Goal: Answer question/provide support: Share knowledge or assist other users

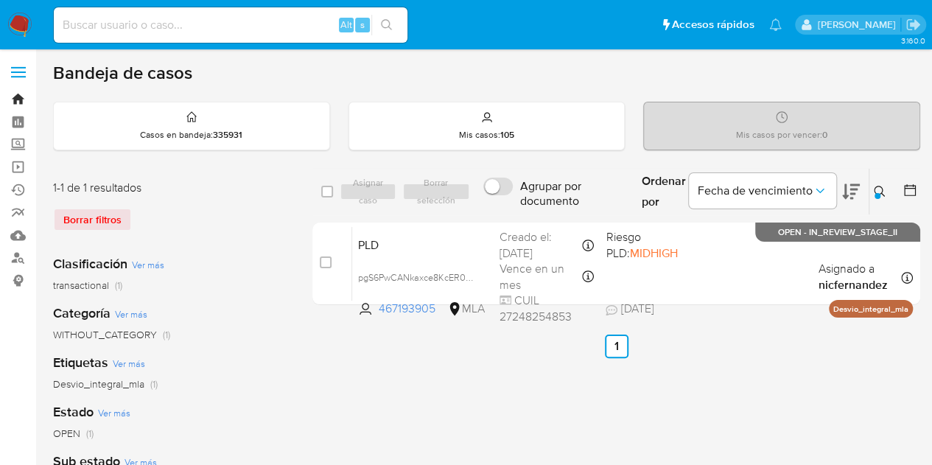
click at [13, 96] on link "Bandeja" at bounding box center [87, 99] width 175 height 23
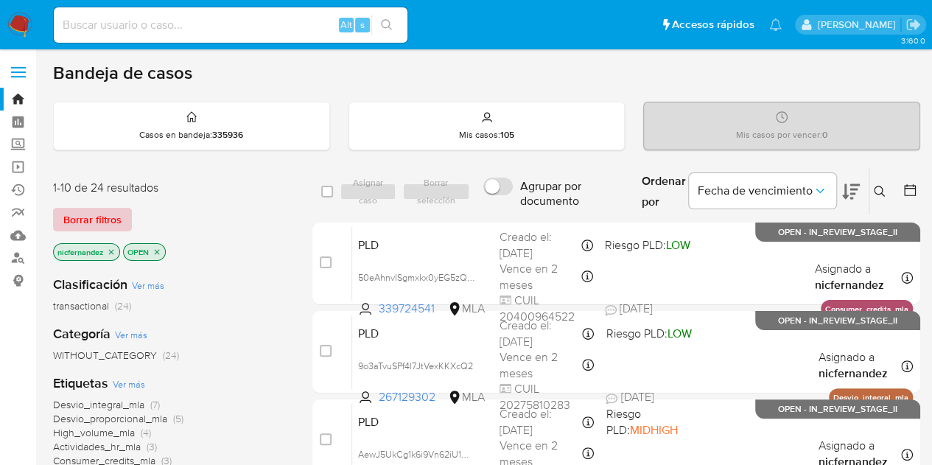
click at [109, 214] on span "Borrar filtros" at bounding box center [92, 219] width 58 height 21
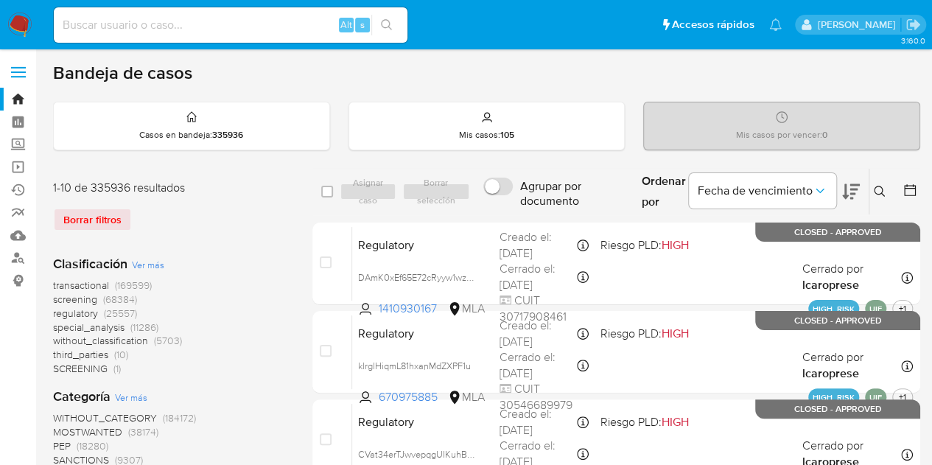
click at [879, 189] on icon at bounding box center [879, 192] width 12 height 12
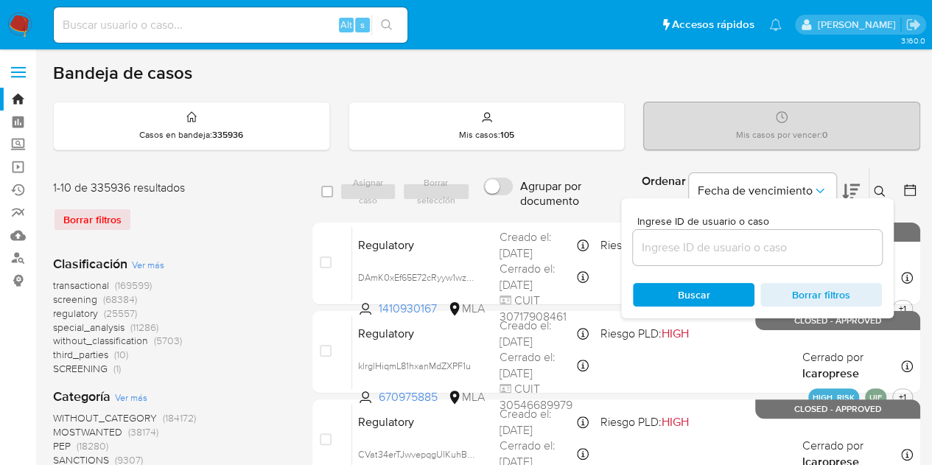
click at [698, 249] on input at bounding box center [757, 247] width 249 height 19
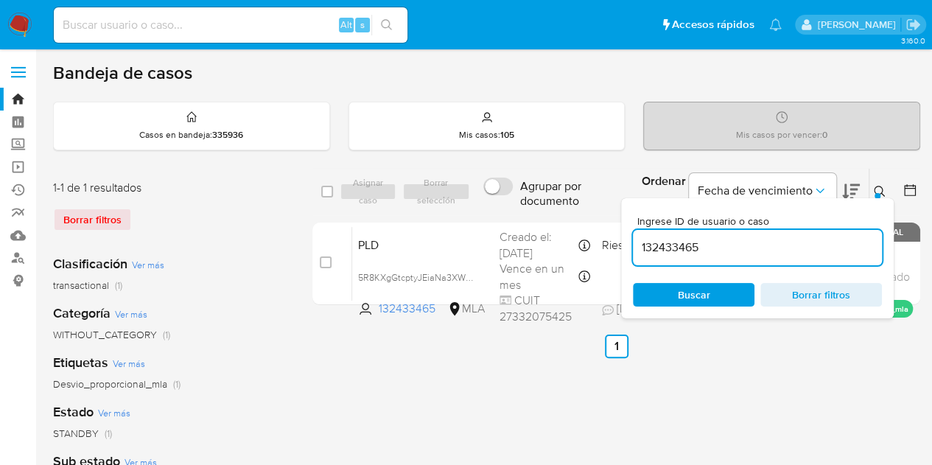
click at [881, 189] on icon at bounding box center [879, 192] width 12 height 12
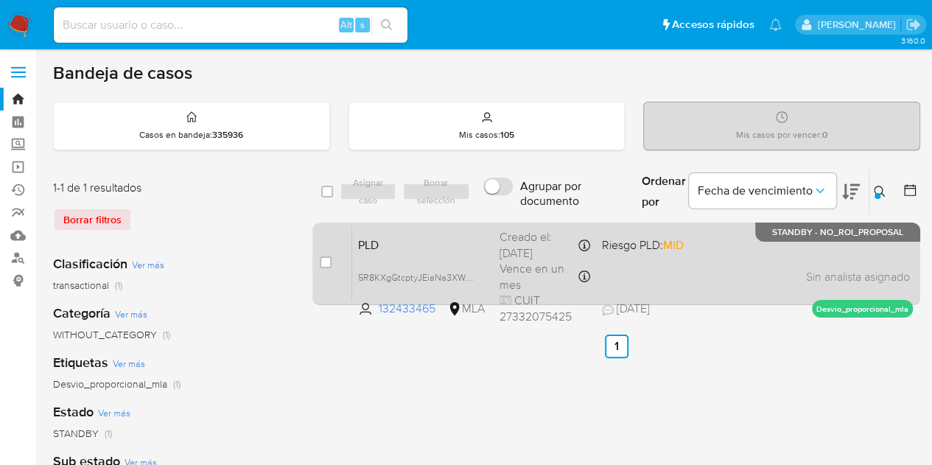
click at [452, 248] on span "PLD" at bounding box center [423, 243] width 130 height 19
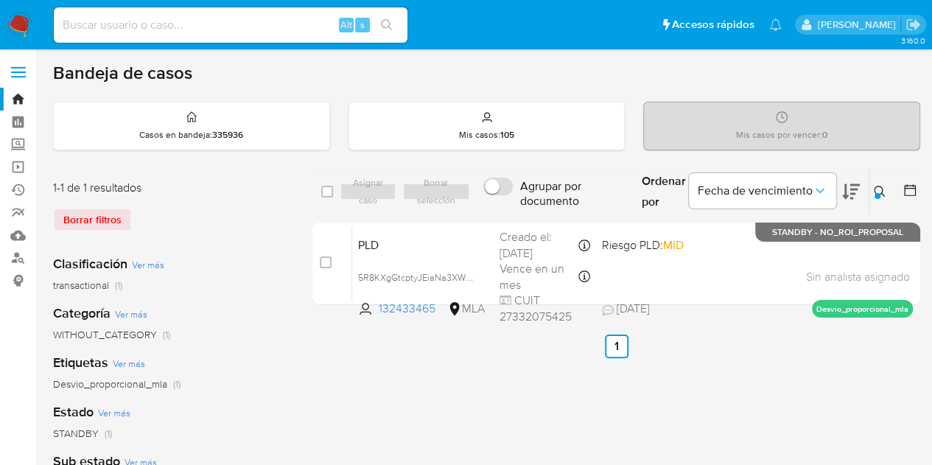
click at [882, 193] on icon at bounding box center [878, 191] width 11 height 11
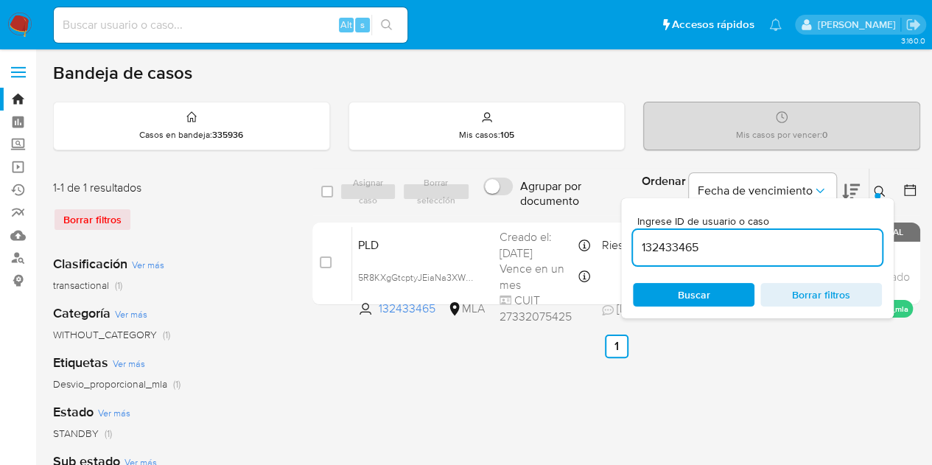
drag, startPoint x: 709, startPoint y: 250, endPoint x: 490, endPoint y: 205, distance: 223.1
click at [490, 205] on div "select-all-cases-checkbox Asignar caso Borrar selección Agrupar por documento O…" at bounding box center [616, 192] width 608 height 48
type input "12718916"
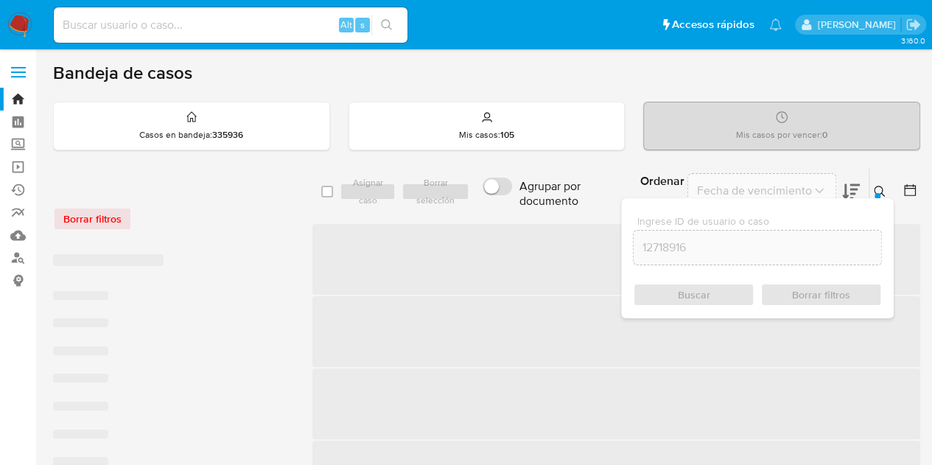
click at [859, 191] on icon at bounding box center [851, 192] width 18 height 18
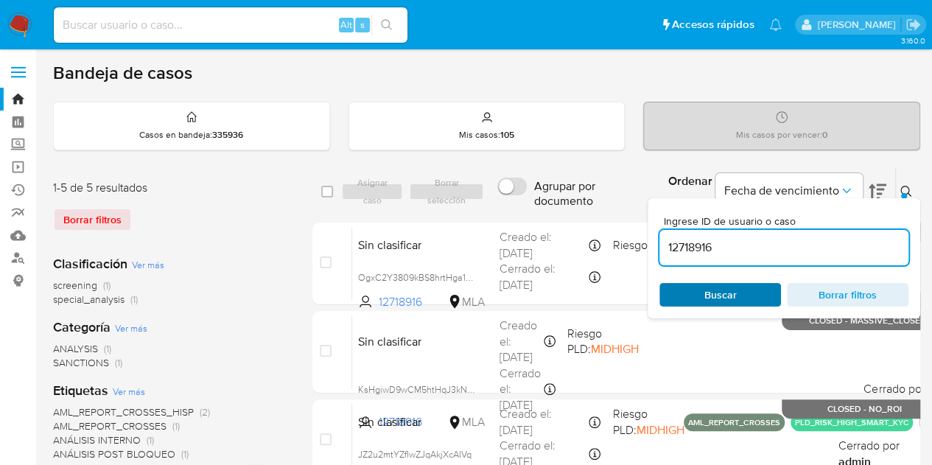
click at [734, 290] on span "Buscar" at bounding box center [719, 294] width 101 height 21
click at [900, 186] on icon at bounding box center [906, 192] width 12 height 12
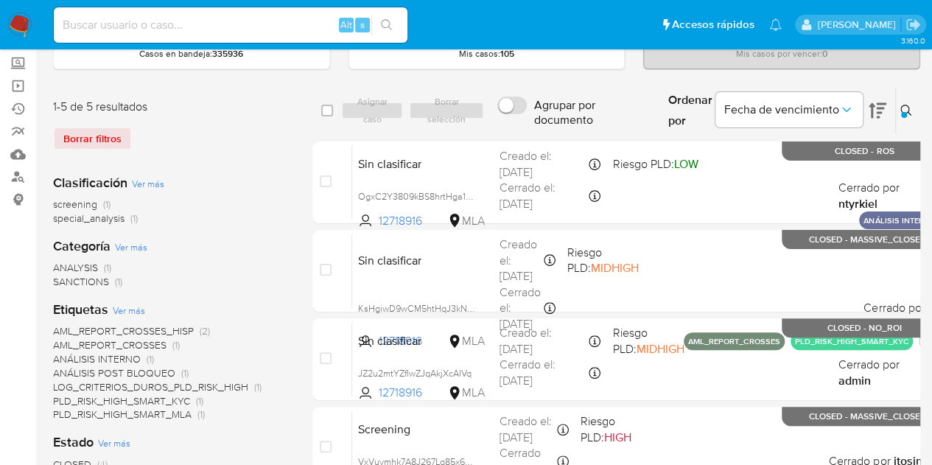
scroll to position [38, 0]
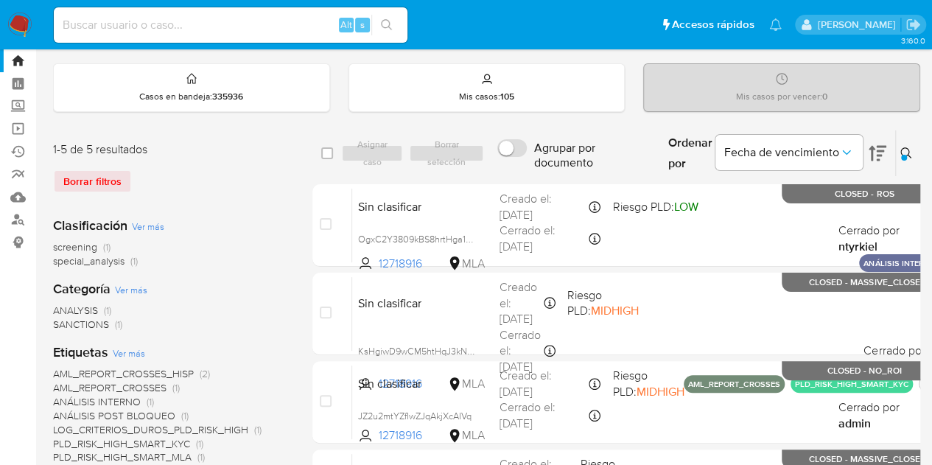
click at [870, 157] on icon at bounding box center [877, 153] width 18 height 18
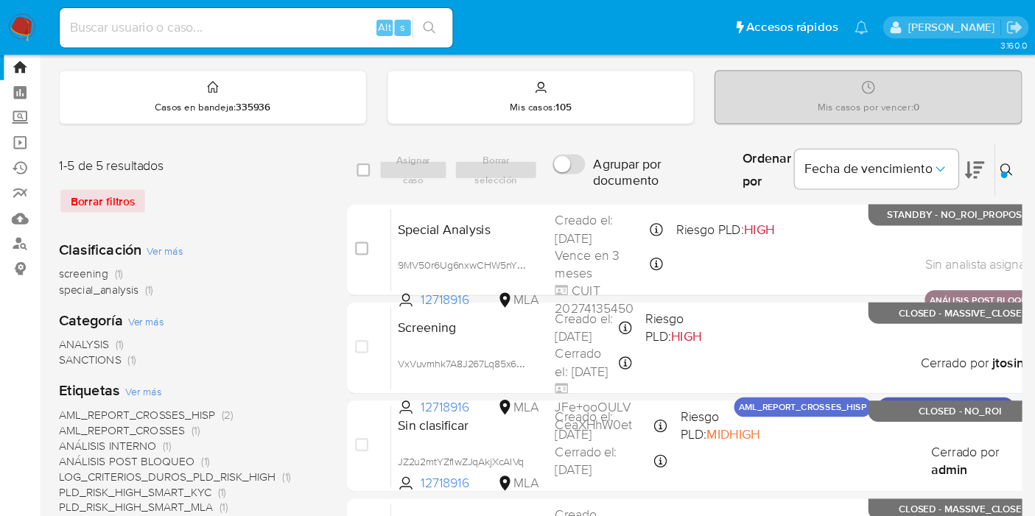
scroll to position [38, 0]
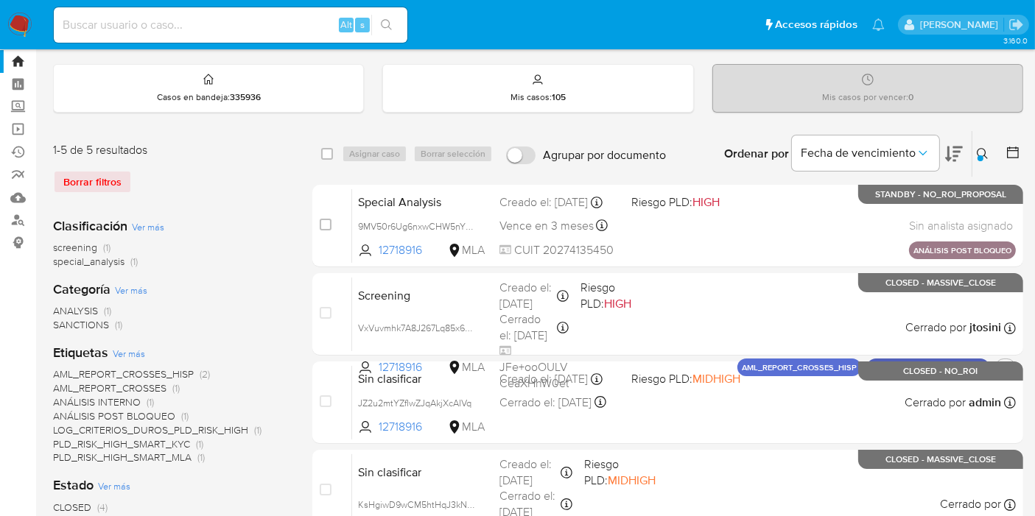
drag, startPoint x: 898, startPoint y: 0, endPoint x: 282, endPoint y: 337, distance: 702.7
click at [282, 337] on div "Clasificación Ver más screening (1) special_analysis (1) Categoría Ver más ANAL…" at bounding box center [171, 514] width 236 height 619
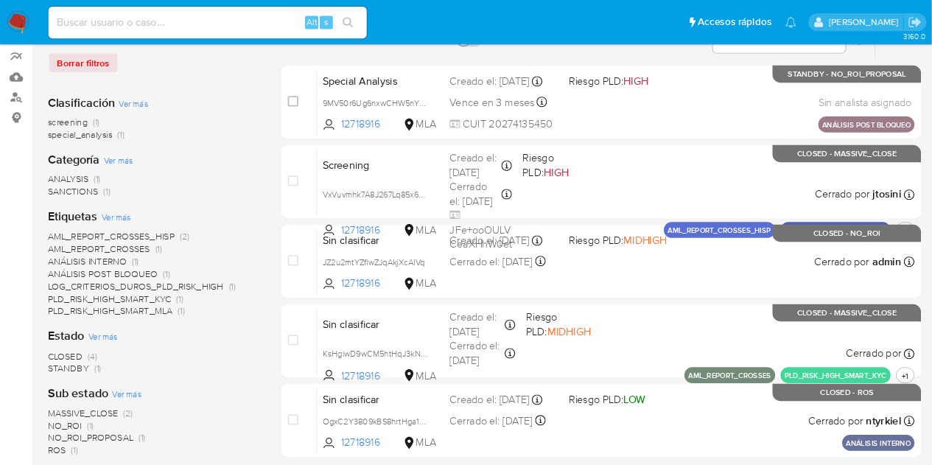
scroll to position [0, 0]
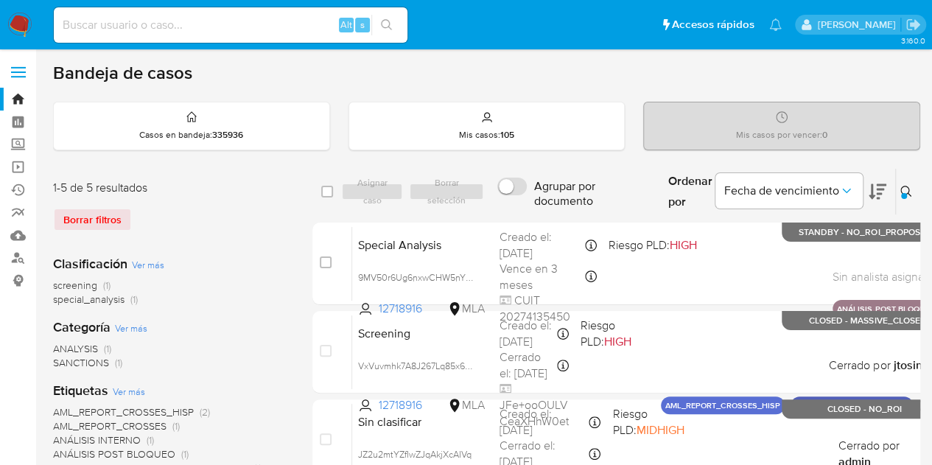
drag, startPoint x: 968, startPoint y: 0, endPoint x: 270, endPoint y: 351, distance: 782.2
click at [270, 351] on div "ANALYSIS (1) SANCTIONS (1)" at bounding box center [171, 356] width 236 height 28
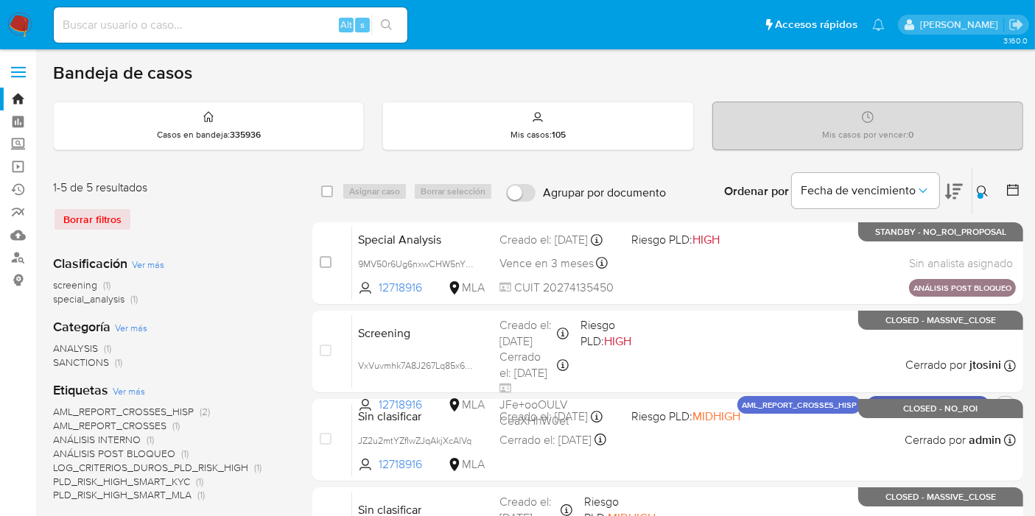
drag, startPoint x: 932, startPoint y: 0, endPoint x: 286, endPoint y: 348, distance: 734.1
click at [286, 347] on div "ANALYSIS (1) SANCTIONS (1)" at bounding box center [171, 356] width 236 height 28
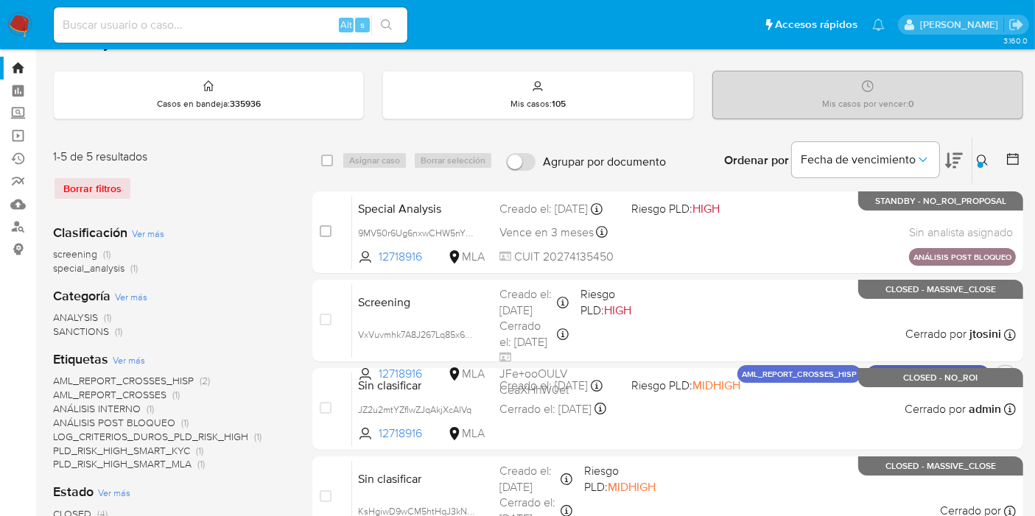
scroll to position [40, 0]
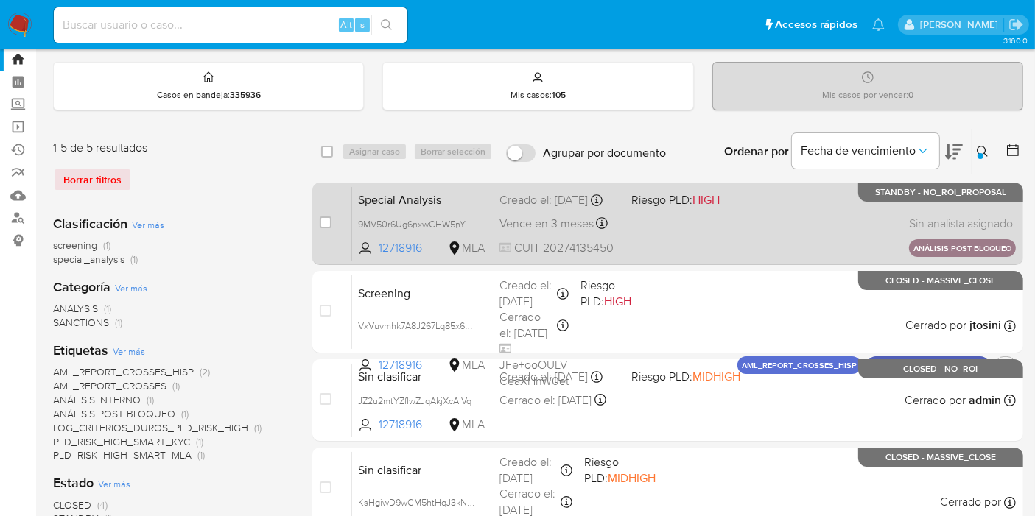
click at [411, 213] on div "Special Analysis 9MV50r6Ug6nxwCHW5nYPsGbG 12718916 MLA Riesgo PLD: HIGH Creado …" at bounding box center [684, 223] width 664 height 74
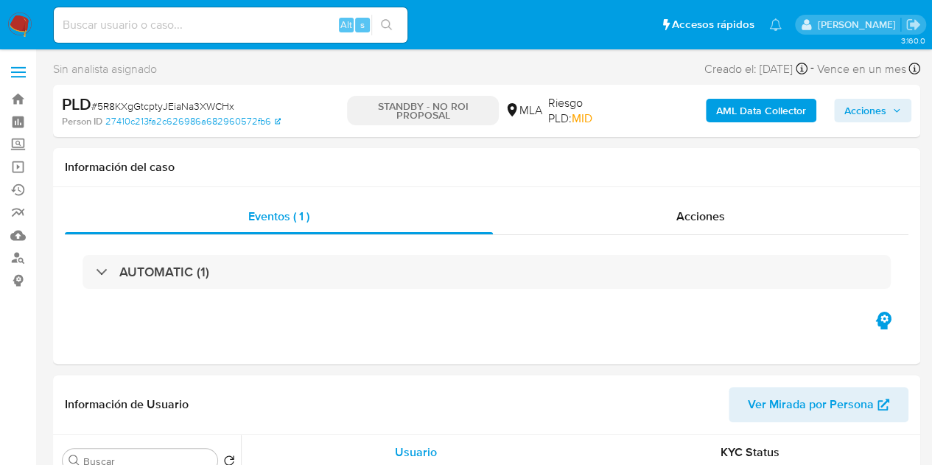
select select "10"
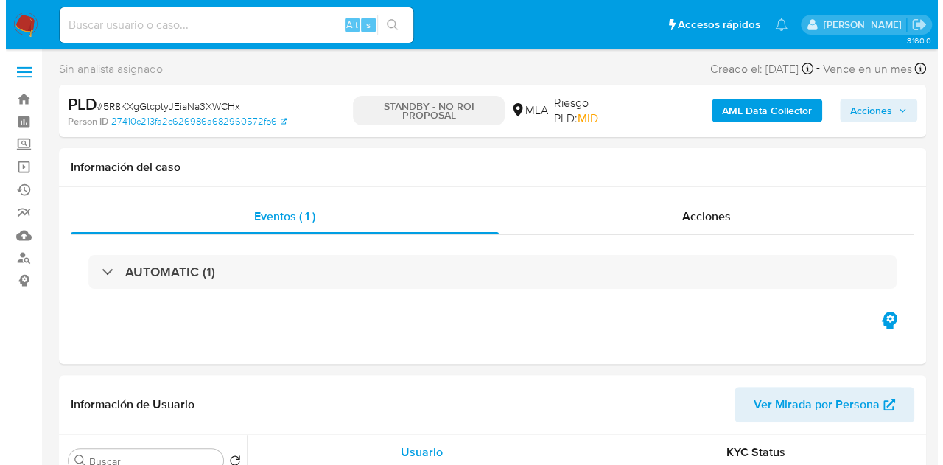
scroll to position [297, 0]
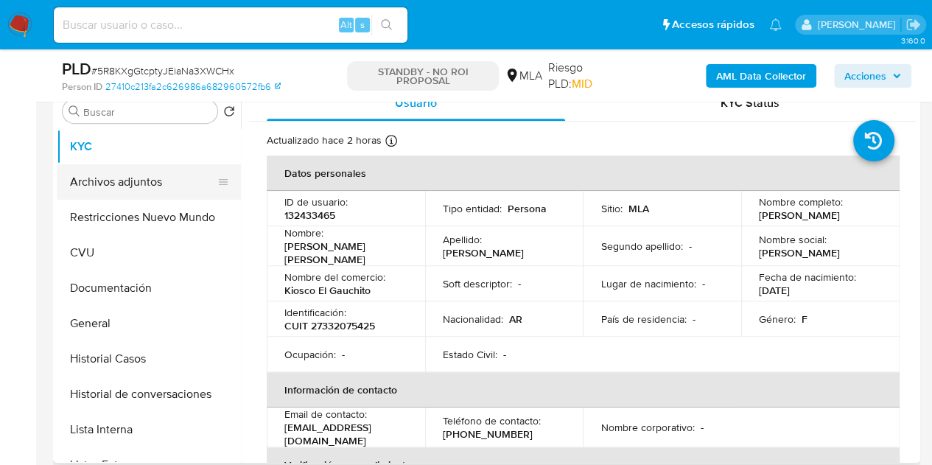
click at [103, 183] on button "Archivos adjuntos" at bounding box center [143, 181] width 172 height 35
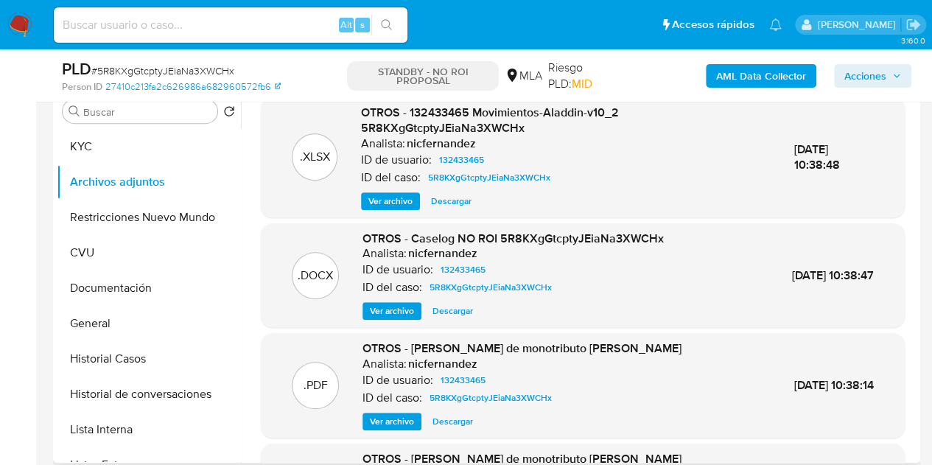
click at [390, 308] on span "Ver archivo" at bounding box center [392, 310] width 44 height 15
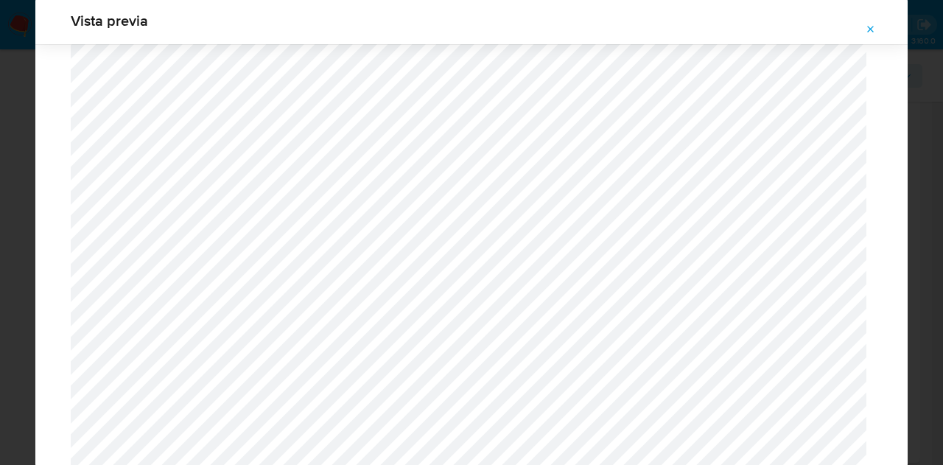
scroll to position [1872, 0]
click at [866, 24] on icon "Attachment preview" at bounding box center [871, 30] width 12 height 12
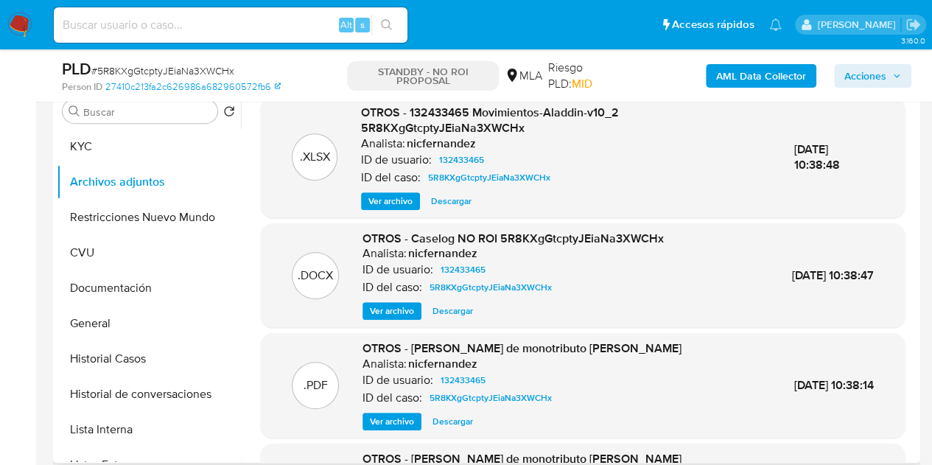
scroll to position [323, 0]
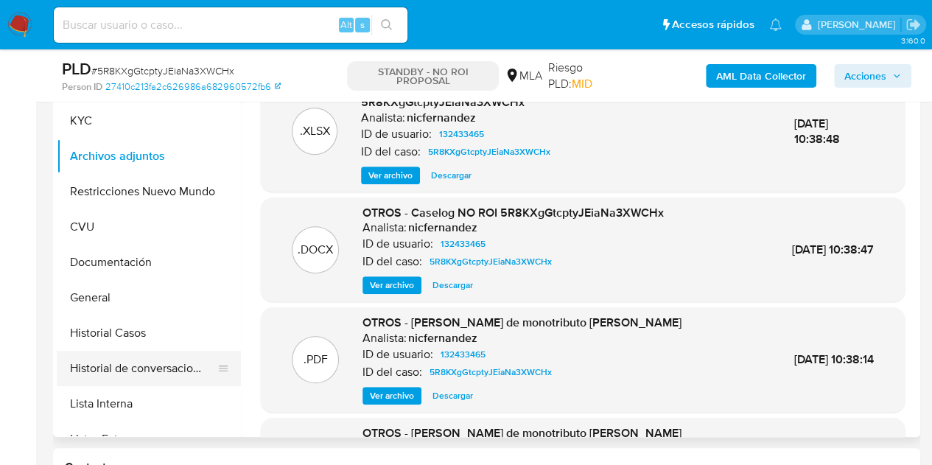
click at [131, 357] on button "Historial de conversaciones" at bounding box center [143, 368] width 172 height 35
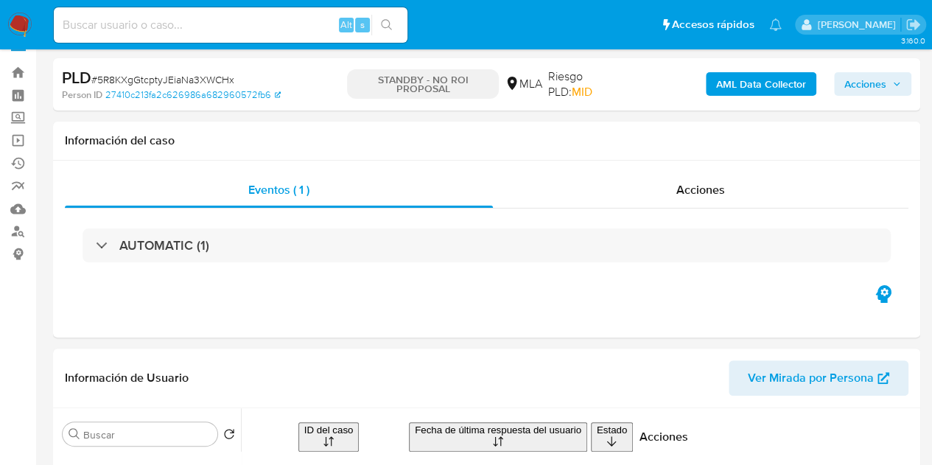
scroll to position [0, 0]
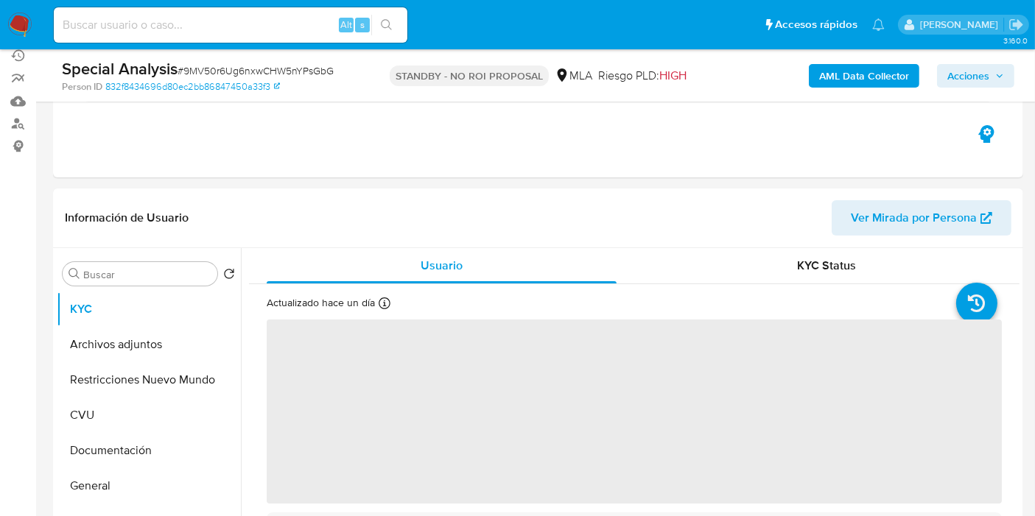
scroll to position [206, 0]
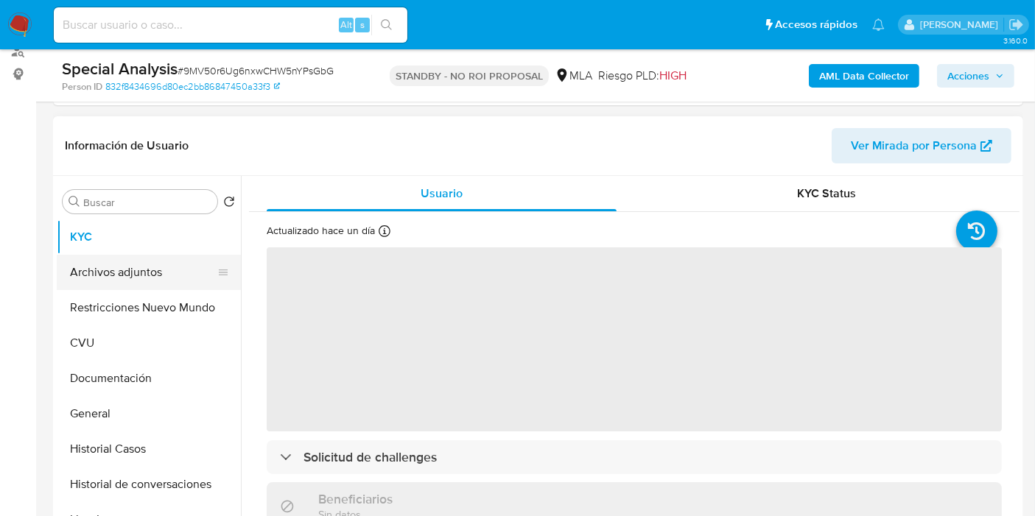
select select "10"
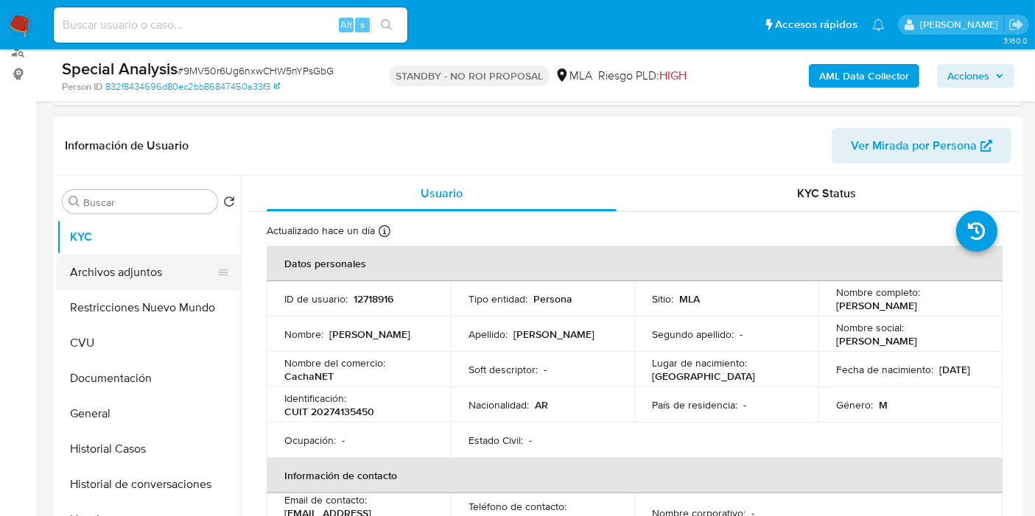
drag, startPoint x: 84, startPoint y: 271, endPoint x: 105, endPoint y: 288, distance: 26.7
click at [84, 270] on button "Archivos adjuntos" at bounding box center [143, 272] width 172 height 35
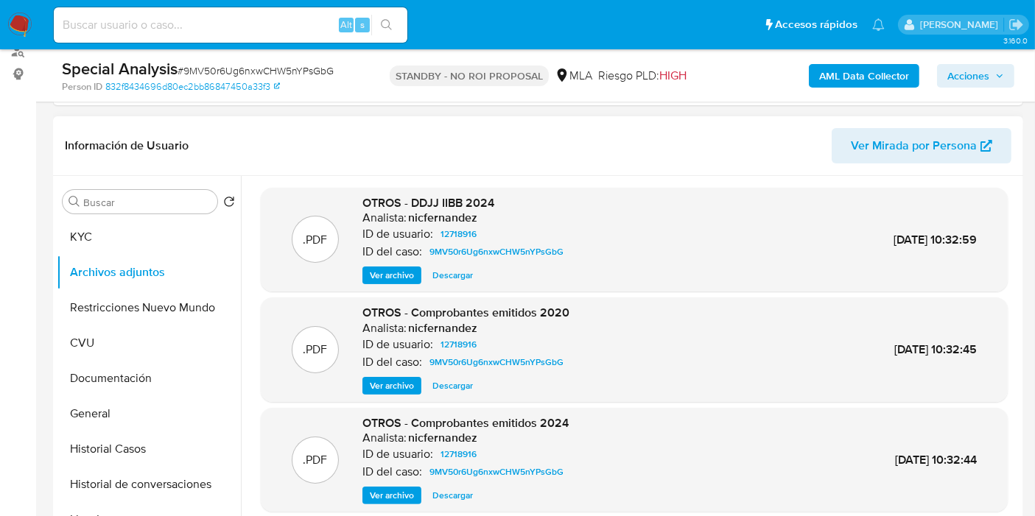
click at [391, 270] on span "Ver archivo" at bounding box center [392, 275] width 44 height 15
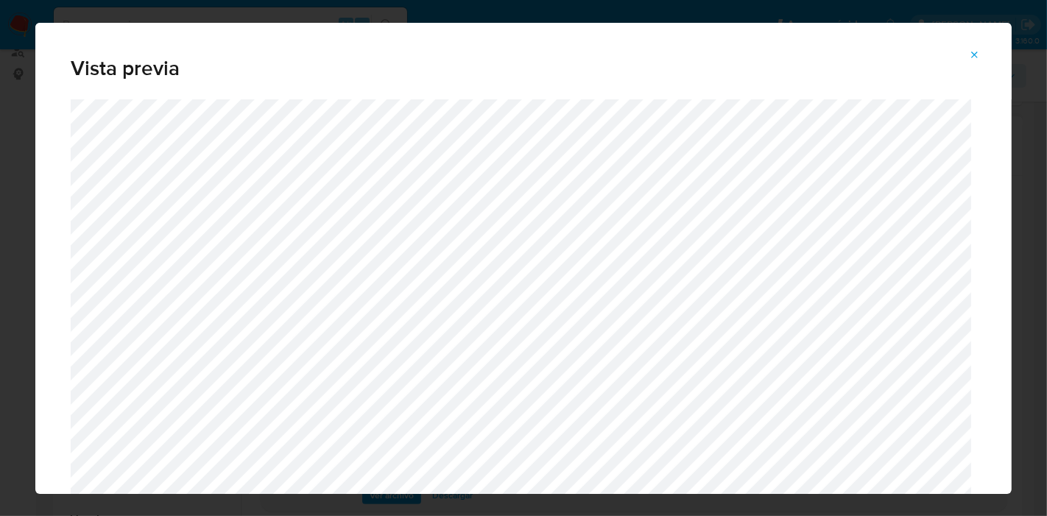
click at [975, 64] on span "Attachment preview" at bounding box center [975, 55] width 12 height 21
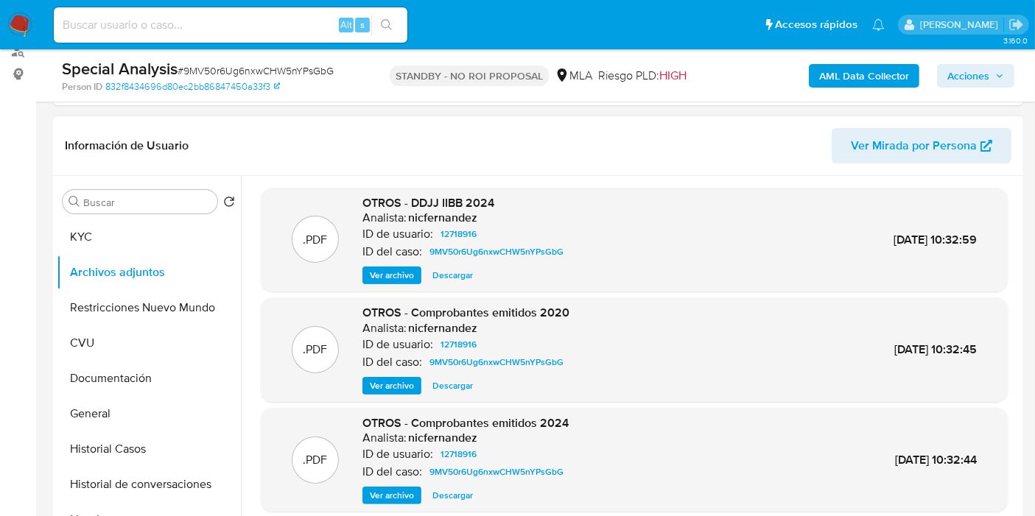
scroll to position [124, 0]
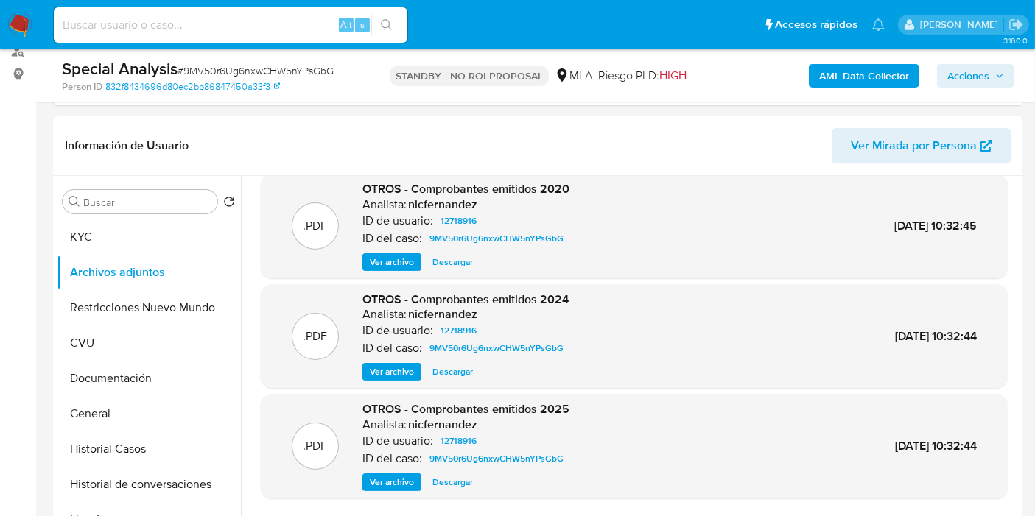
click at [376, 475] on span "Ver archivo" at bounding box center [392, 482] width 44 height 15
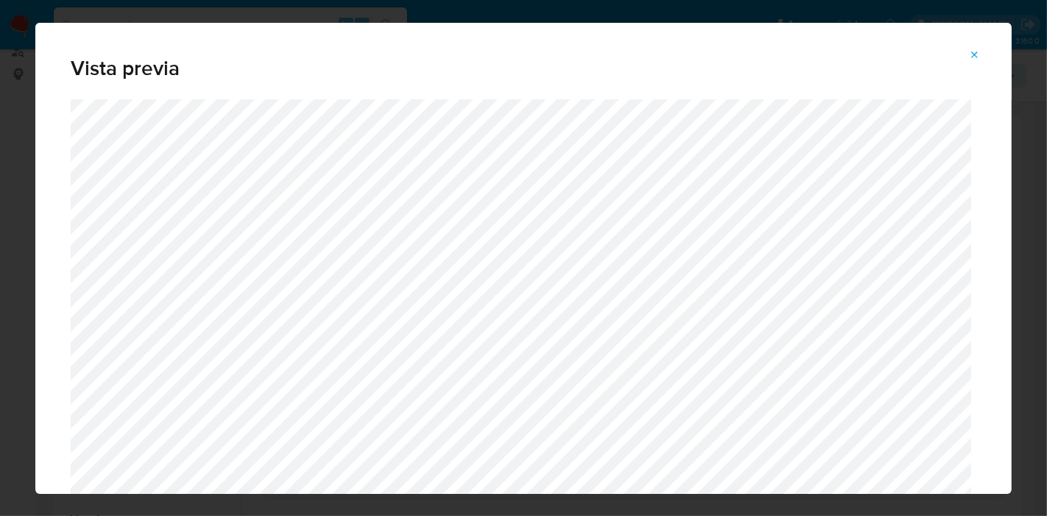
click at [974, 54] on icon "Attachment preview" at bounding box center [975, 55] width 7 height 7
